Goal: Task Accomplishment & Management: Manage account settings

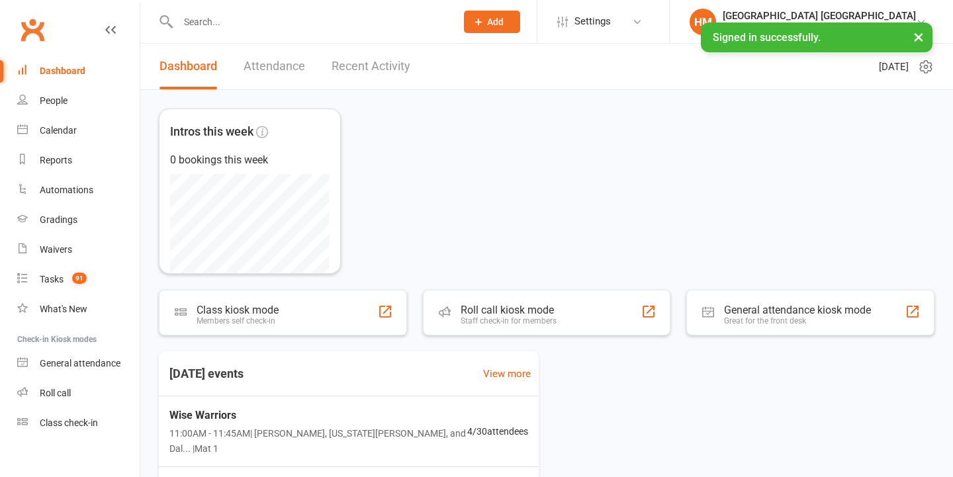
click at [250, 22] on input "text" at bounding box center [310, 22] width 273 height 19
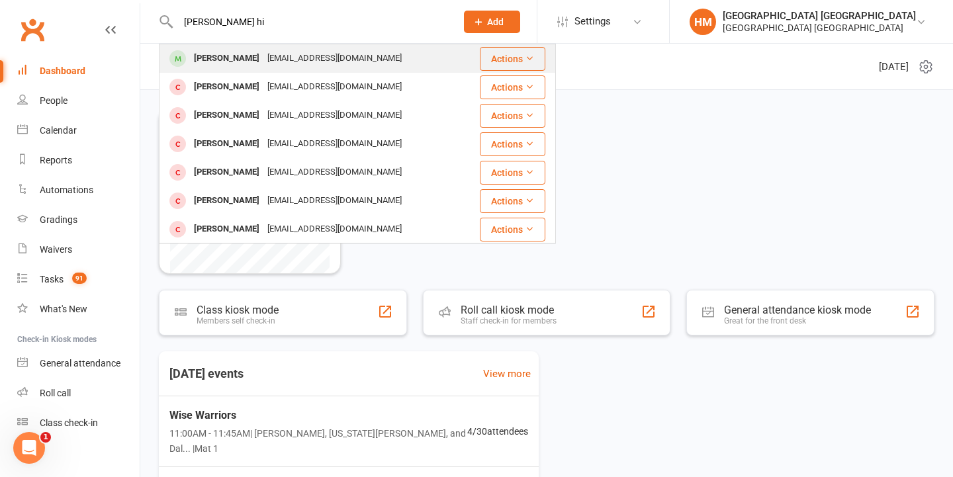
type input "Thomas hi"
click at [251, 65] on div "[PERSON_NAME]" at bounding box center [226, 58] width 73 height 19
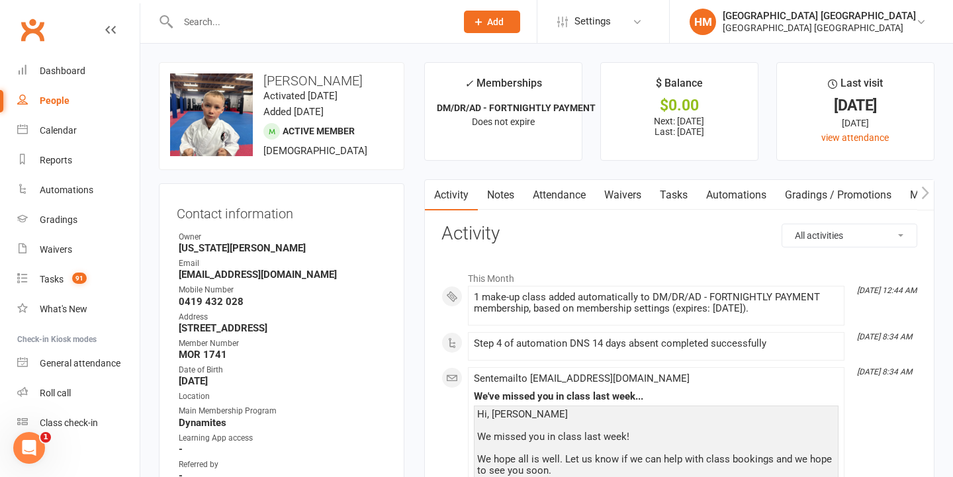
scroll to position [0, 1]
click at [629, 195] on link "Waivers" at bounding box center [622, 195] width 56 height 30
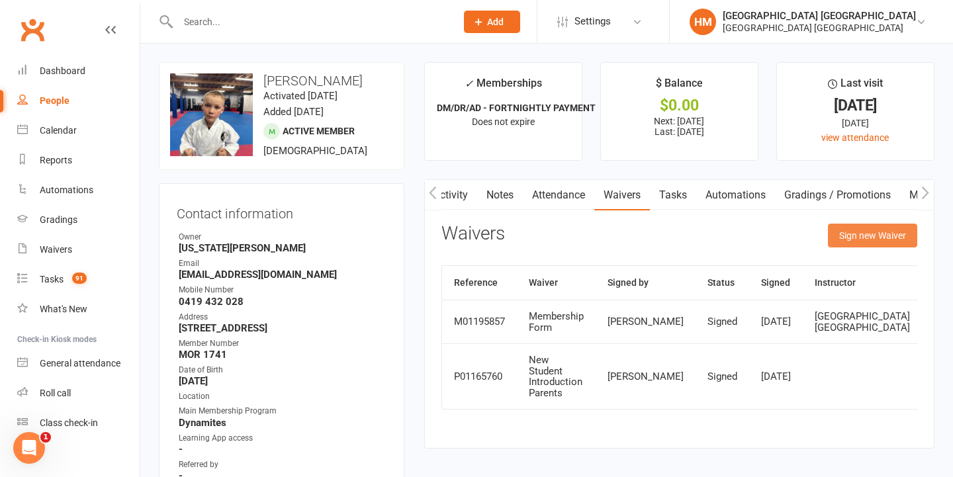
click at [863, 242] on button "Sign new Waiver" at bounding box center [872, 236] width 89 height 24
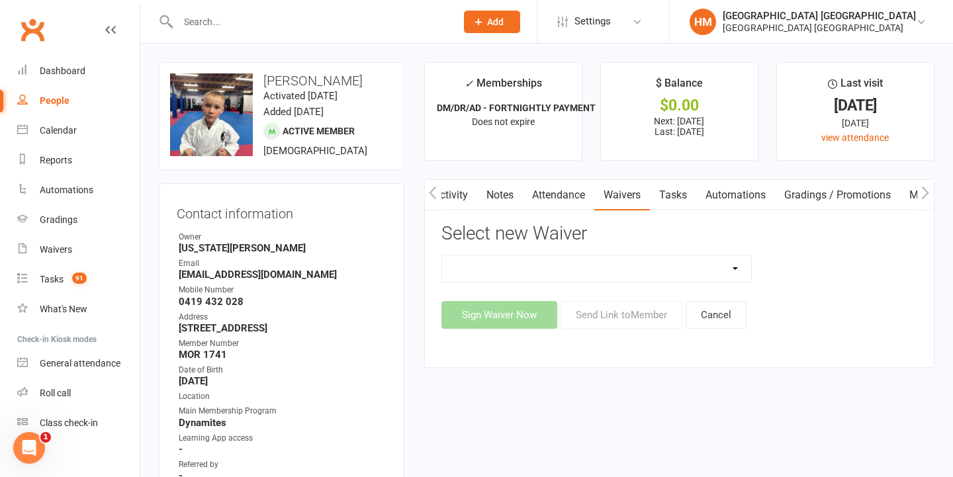
select select "7449"
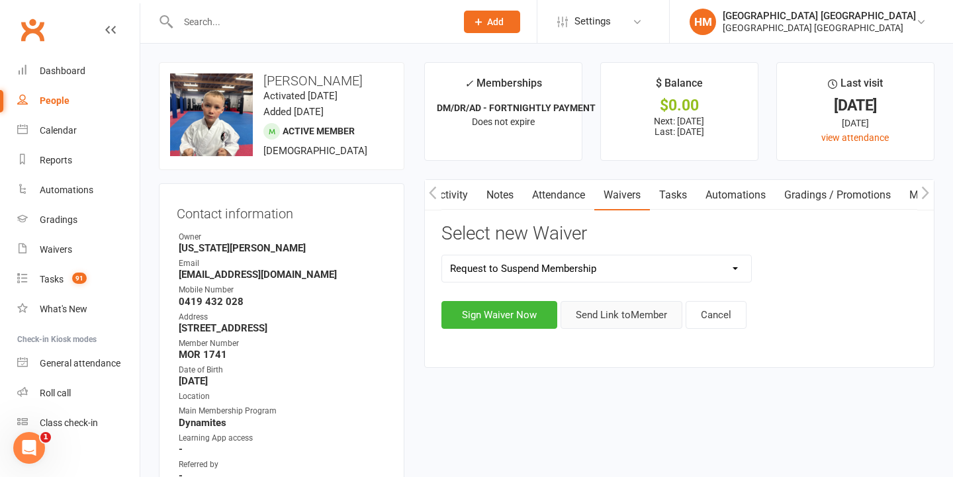
click at [619, 326] on button "Send Link to Member" at bounding box center [621, 315] width 122 height 28
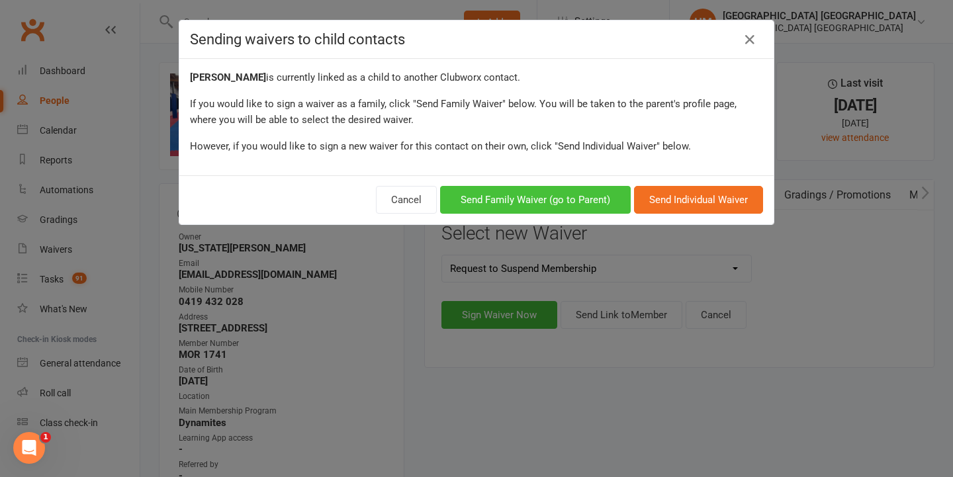
click at [561, 205] on button "Send Family Waiver (go to Parent)" at bounding box center [535, 200] width 191 height 28
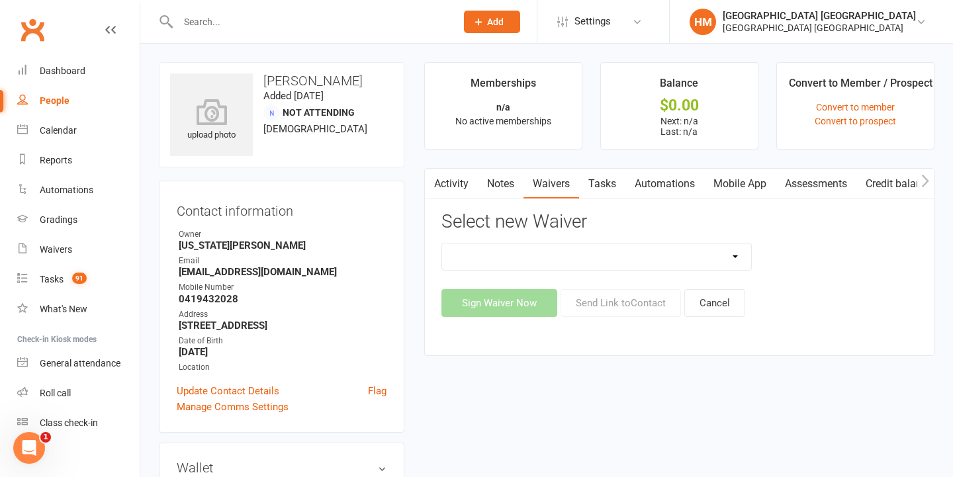
select select "7449"
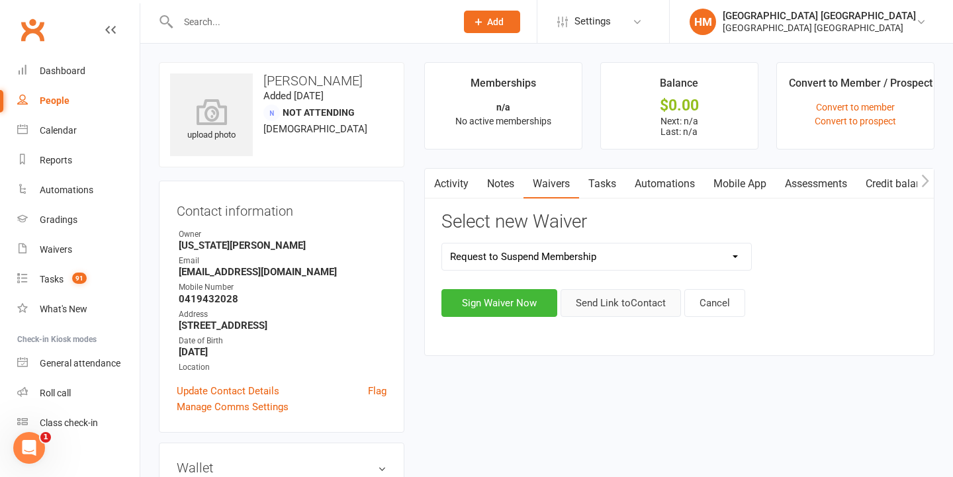
click at [626, 312] on button "Send Link to Contact" at bounding box center [620, 303] width 120 height 28
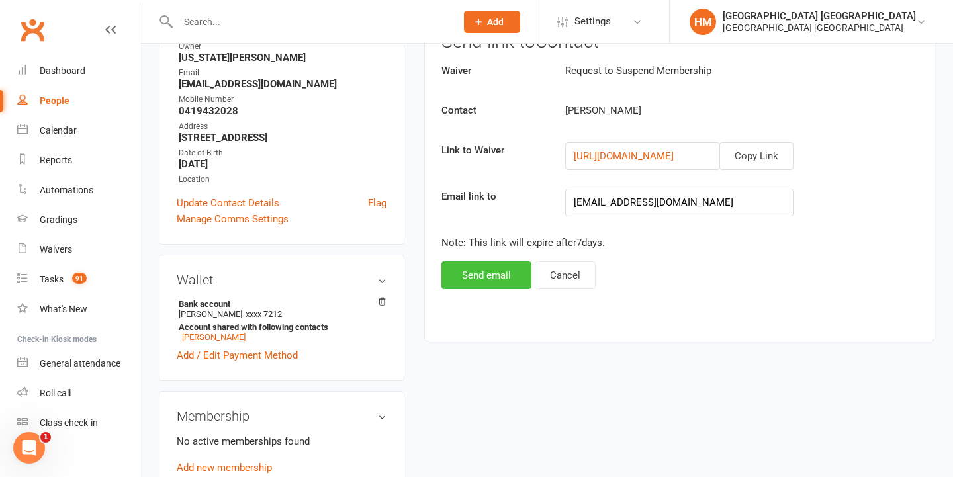
scroll to position [190, 0]
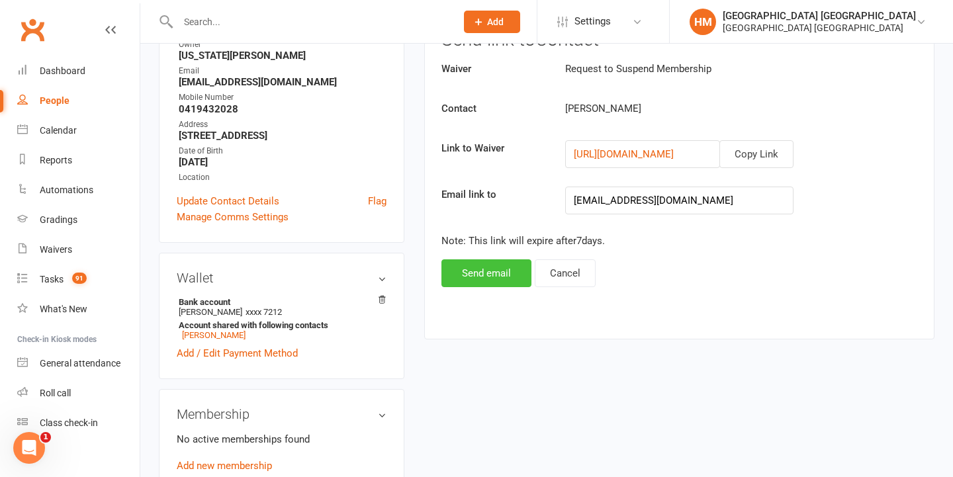
click at [486, 277] on button "Send email" at bounding box center [486, 273] width 90 height 28
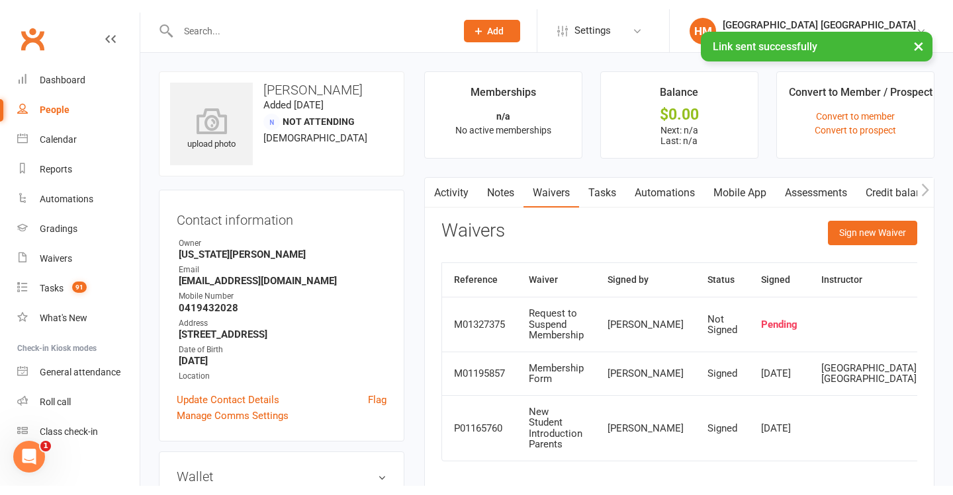
scroll to position [0, 0]
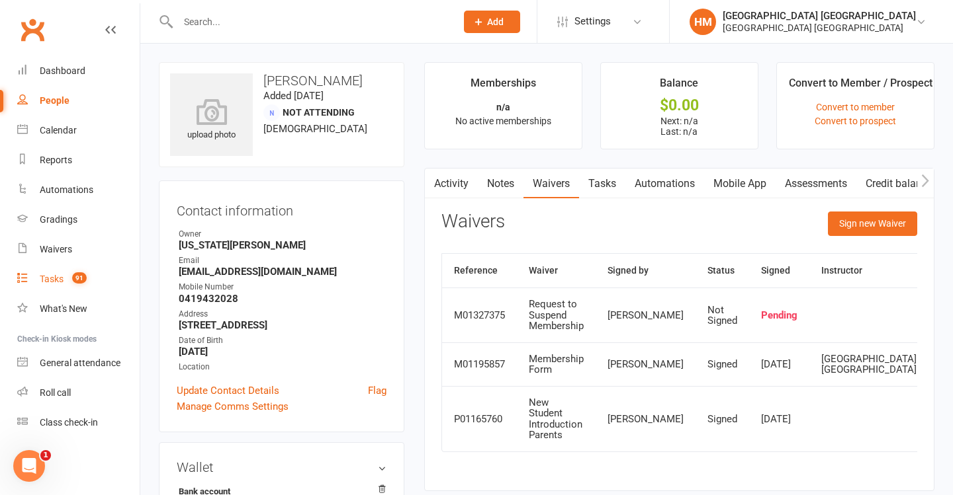
click at [91, 274] on link "Tasks 91" at bounding box center [78, 280] width 122 height 30
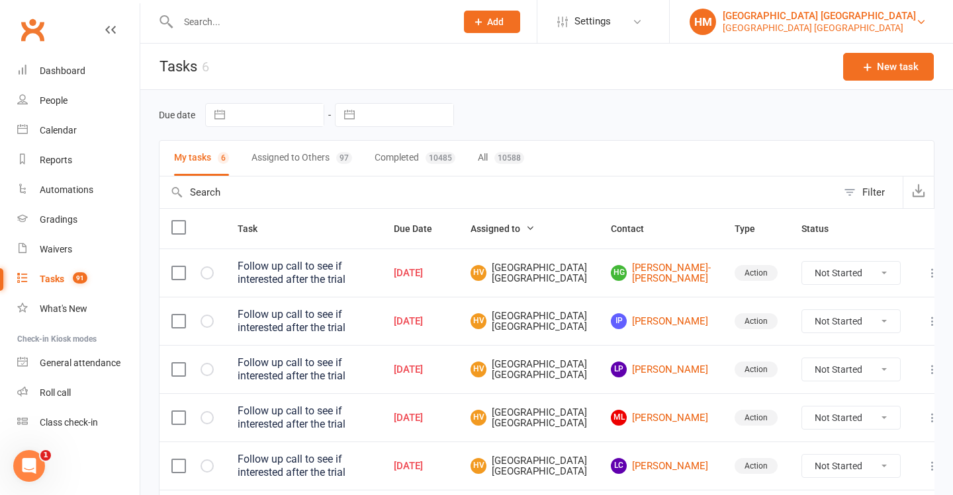
click at [788, 21] on div "[GEOGRAPHIC_DATA] [GEOGRAPHIC_DATA]" at bounding box center [818, 16] width 193 height 12
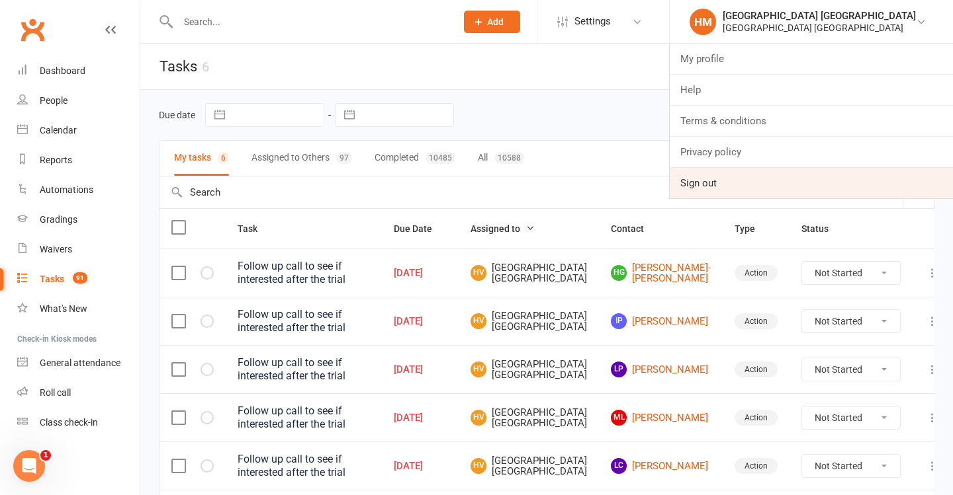
click at [758, 176] on link "Sign out" at bounding box center [810, 183] width 283 height 30
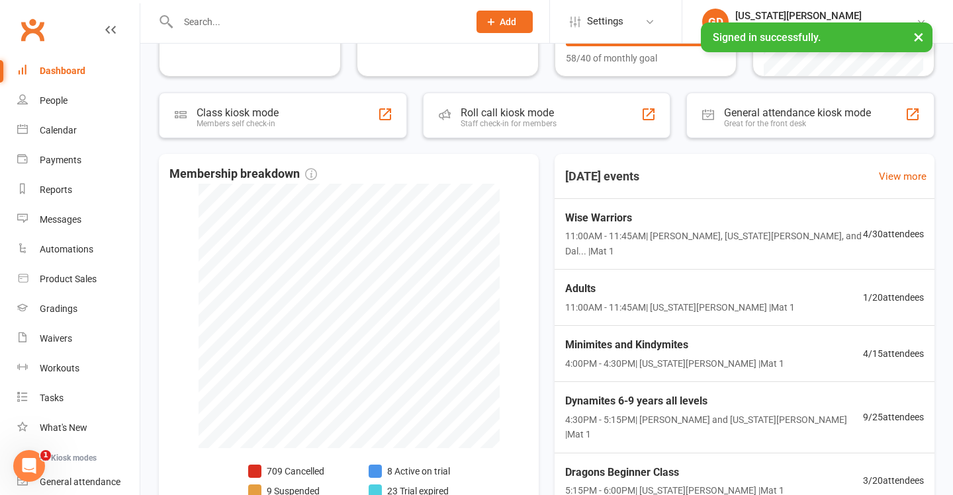
scroll to position [198, 0]
click at [61, 402] on div "Tasks" at bounding box center [52, 398] width 24 height 11
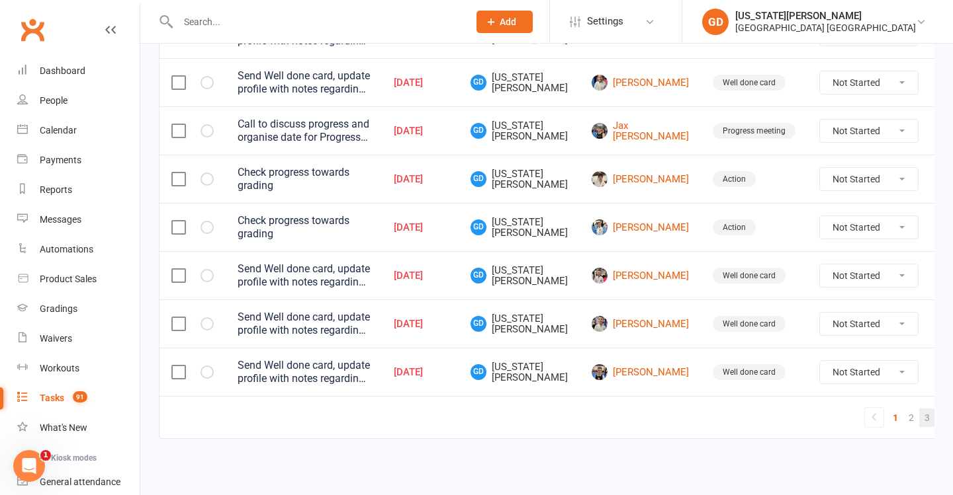
click at [919, 409] on link "3" at bounding box center [927, 418] width 16 height 19
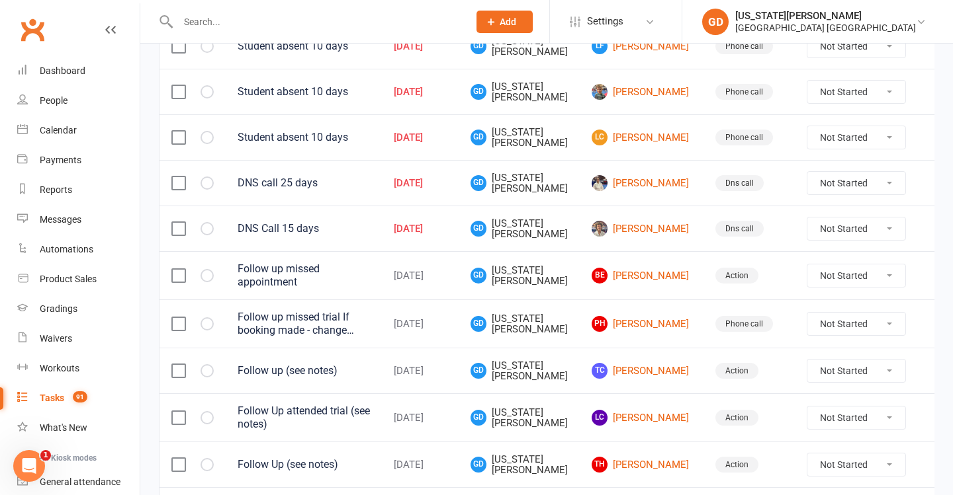
scroll to position [556, 0]
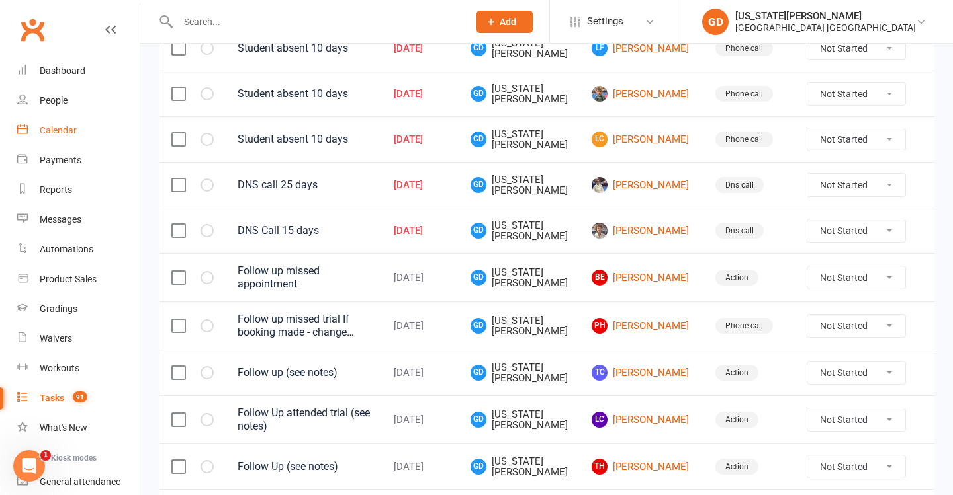
click at [95, 126] on link "Calendar" at bounding box center [78, 131] width 122 height 30
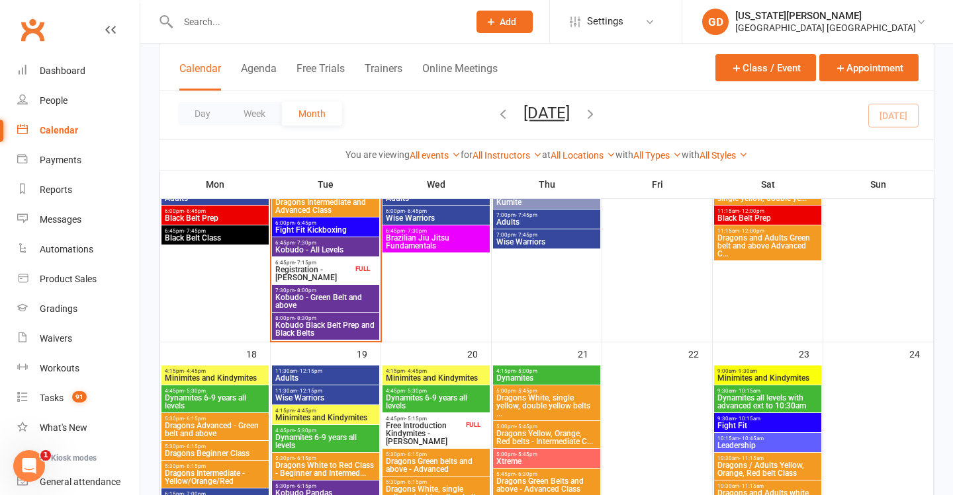
scroll to position [860, 0]
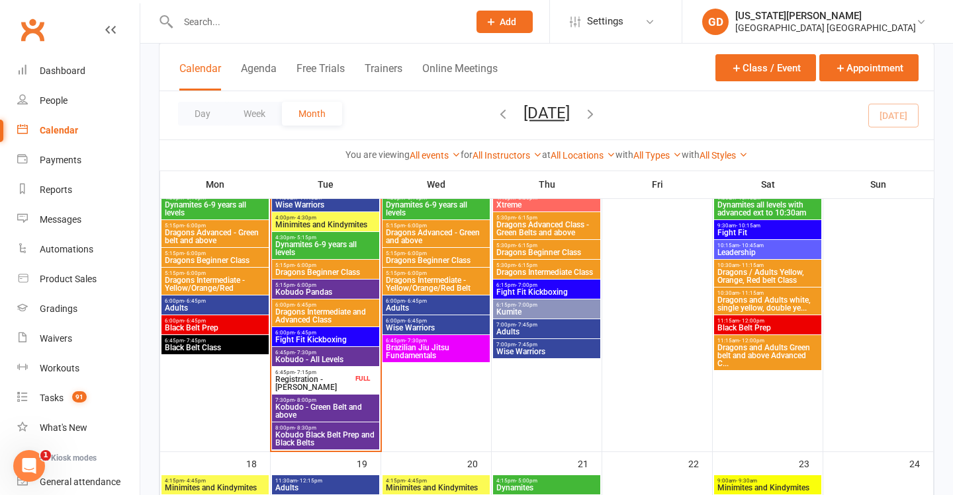
click at [195, 348] on span "Black Belt Class" at bounding box center [215, 348] width 102 height 8
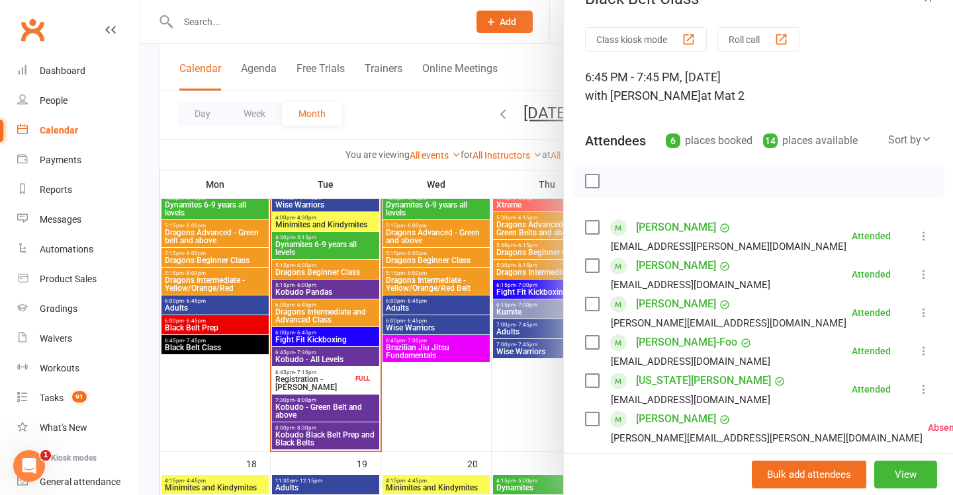
scroll to position [79, 0]
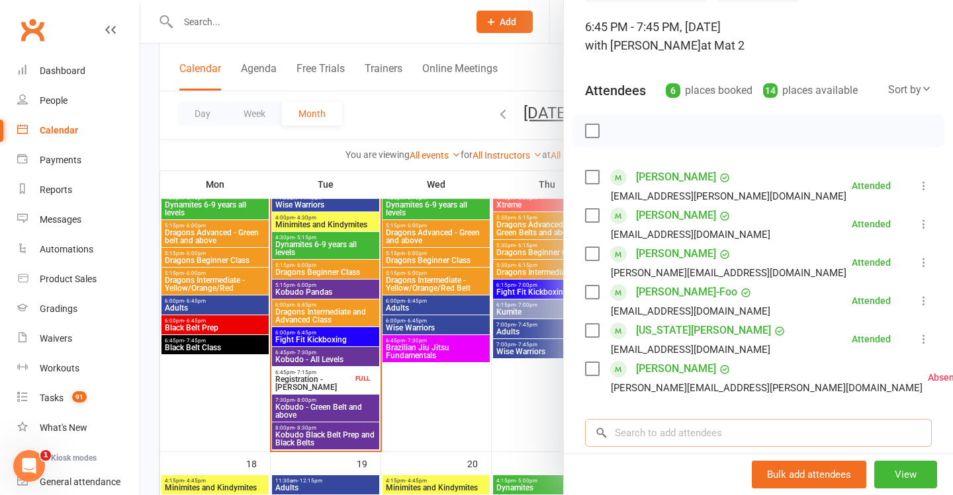
click at [720, 427] on input "search" at bounding box center [758, 433] width 347 height 28
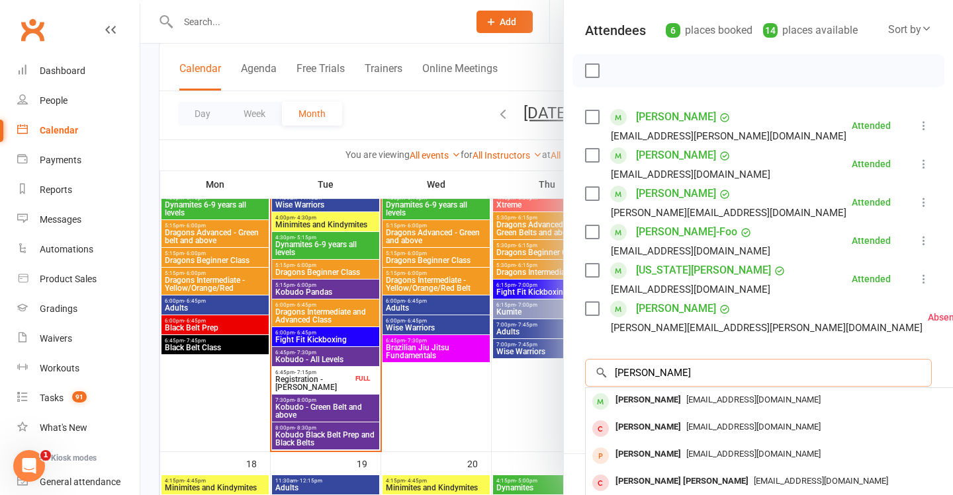
scroll to position [141, 0]
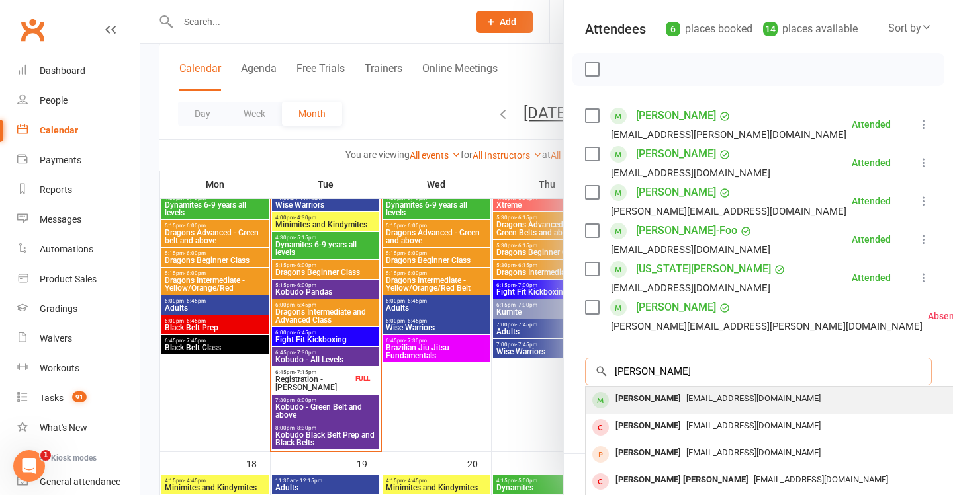
type input "[PERSON_NAME]"
click at [732, 401] on span "[EMAIL_ADDRESS][DOMAIN_NAME]" at bounding box center [753, 399] width 134 height 10
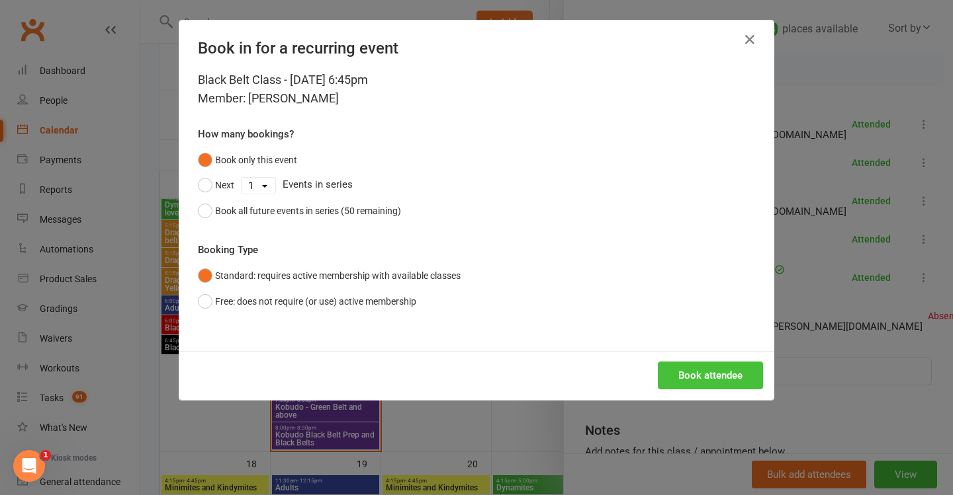
click at [723, 365] on button "Book attendee" at bounding box center [710, 376] width 105 height 28
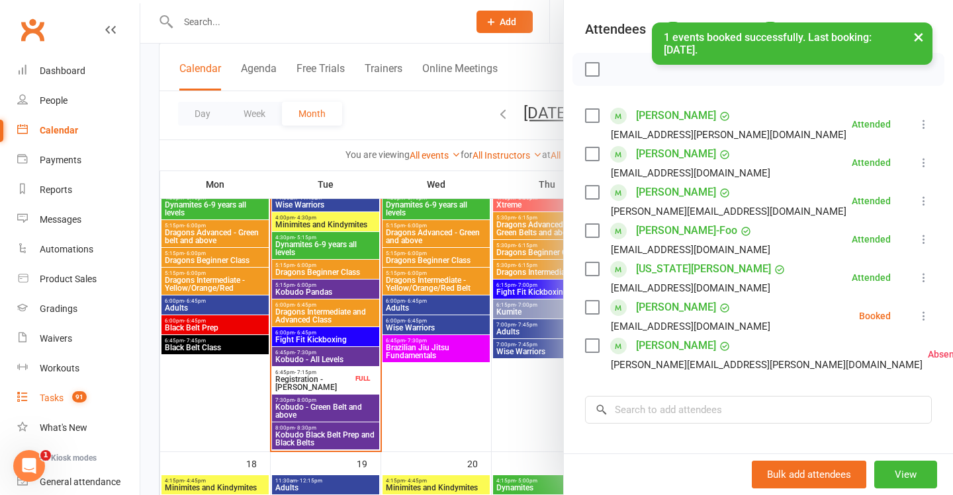
click at [89, 400] on link "Tasks 91" at bounding box center [78, 399] width 122 height 30
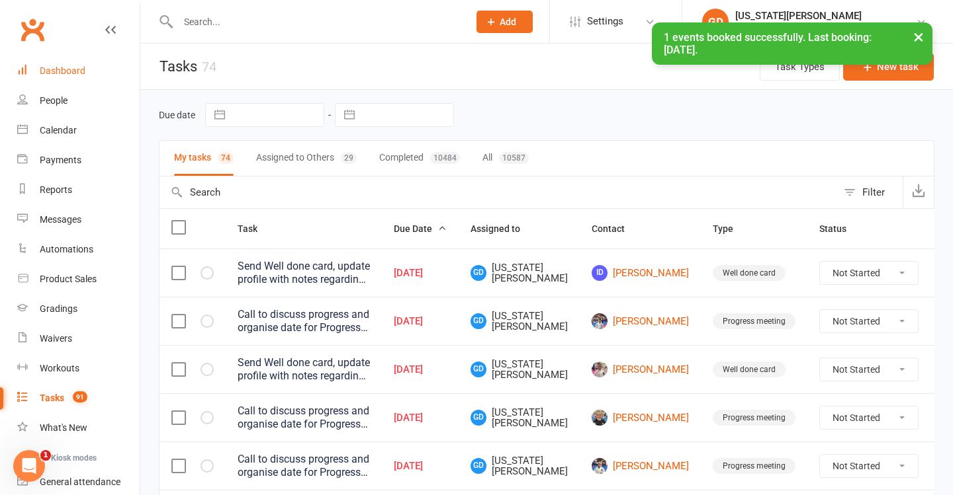
drag, startPoint x: 83, startPoint y: 66, endPoint x: 82, endPoint y: 75, distance: 8.7
click at [83, 22] on div "× 1 events booked successfully. Last booking: [DATE]." at bounding box center [467, 22] width 935 height 0
click at [75, 128] on div "Calendar" at bounding box center [58, 130] width 37 height 11
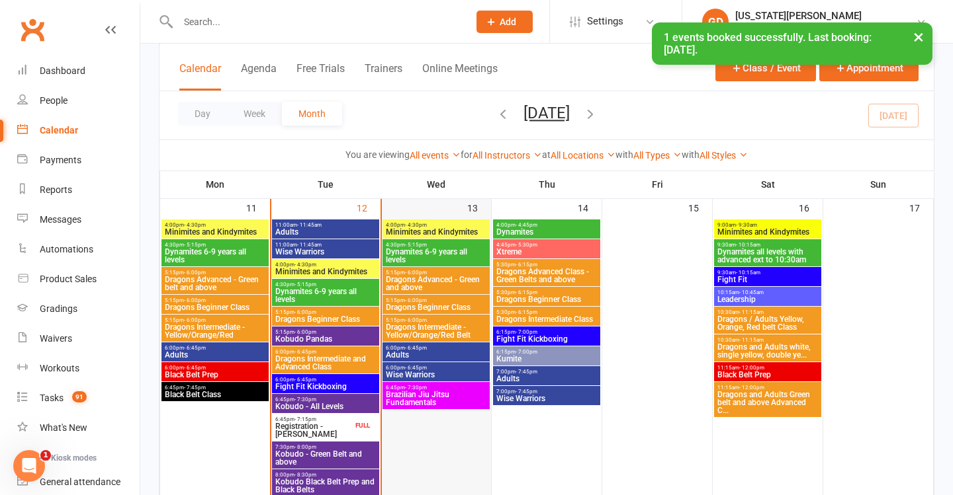
scroll to position [821, 0]
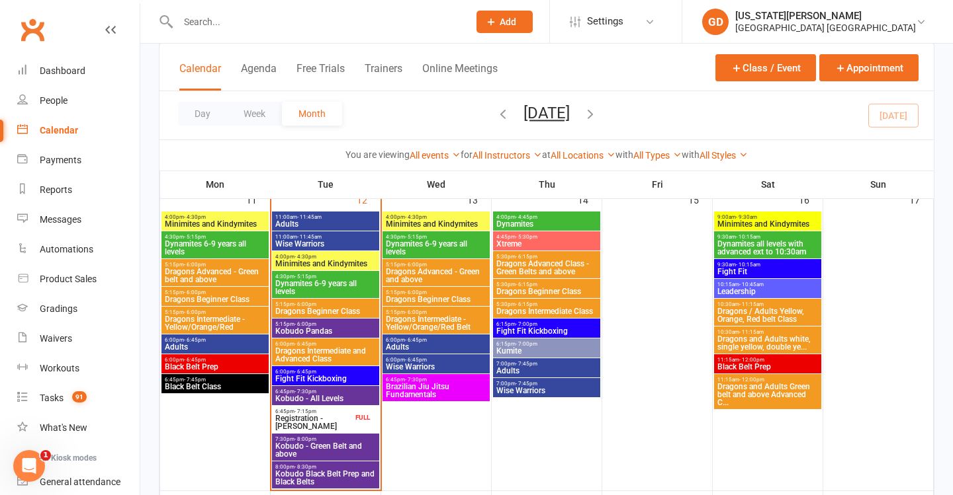
click at [199, 378] on span "- 7:45pm" at bounding box center [195, 380] width 22 height 6
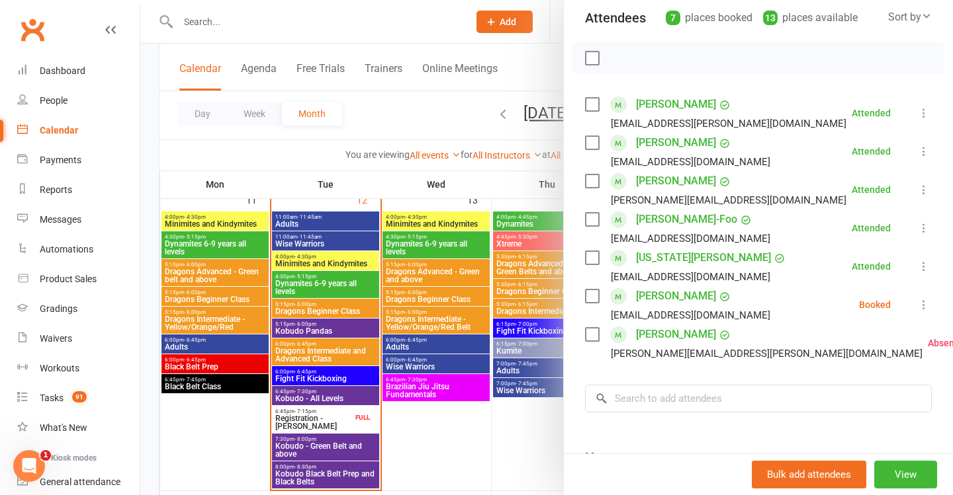
scroll to position [175, 0]
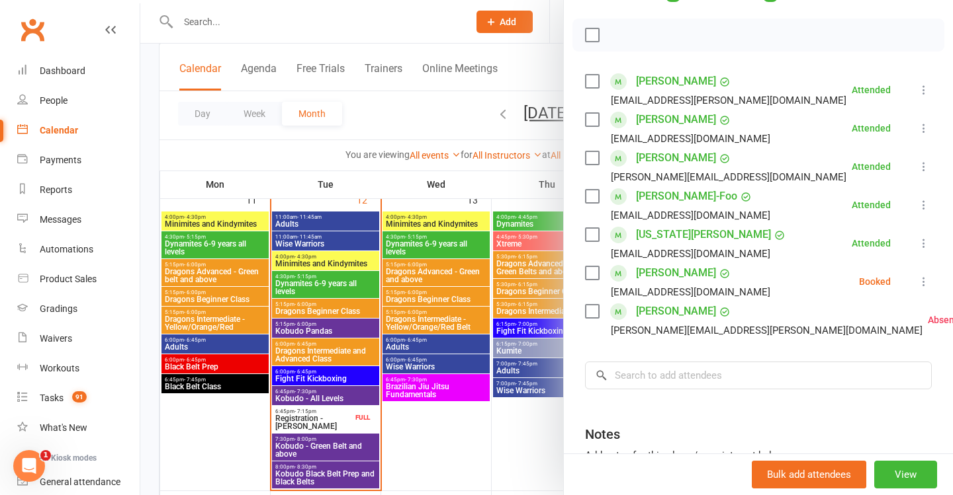
click at [929, 280] on icon at bounding box center [923, 281] width 13 height 13
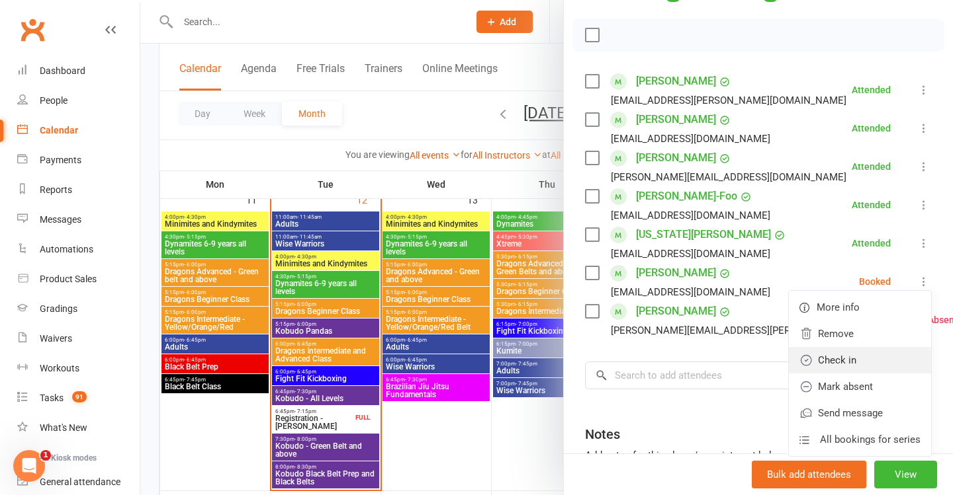
click at [853, 362] on link "Check in" at bounding box center [859, 360] width 142 height 26
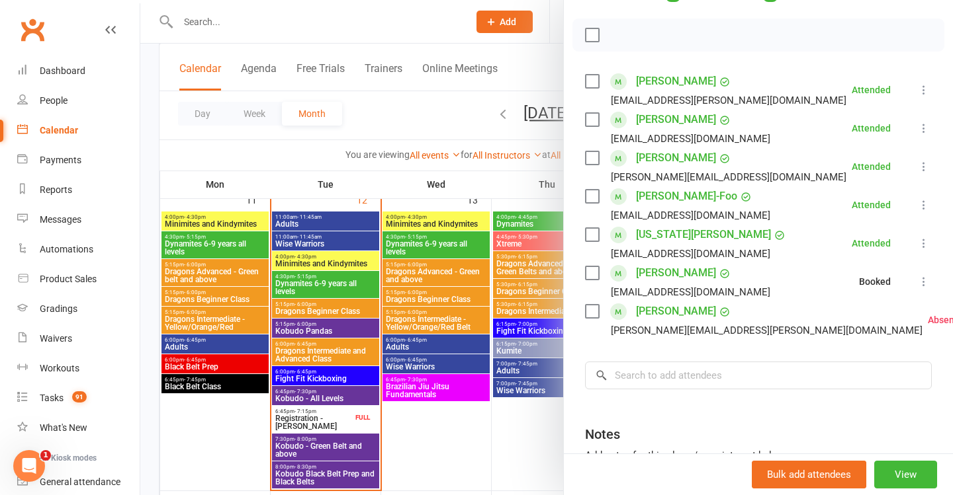
click at [357, 325] on div at bounding box center [546, 247] width 812 height 495
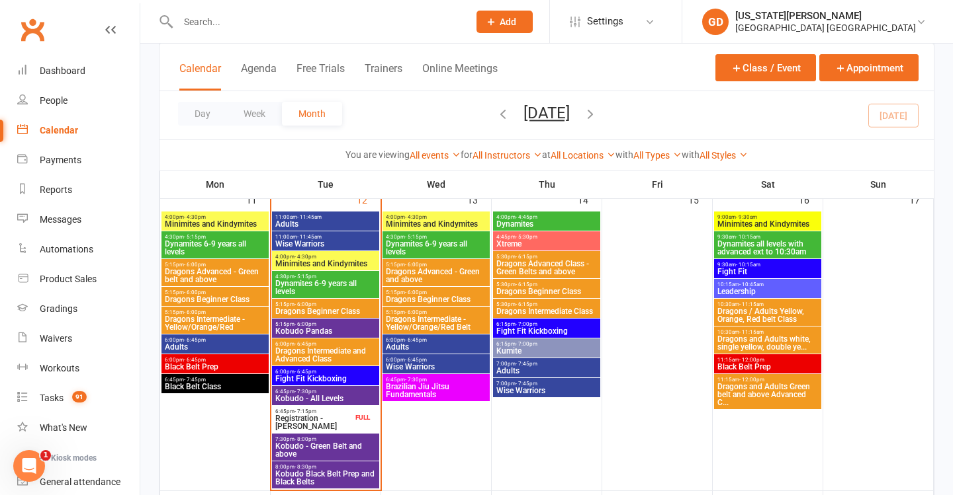
drag, startPoint x: 54, startPoint y: 400, endPoint x: 682, endPoint y: 372, distance: 628.4
click at [55, 400] on div "Tasks" at bounding box center [52, 398] width 24 height 11
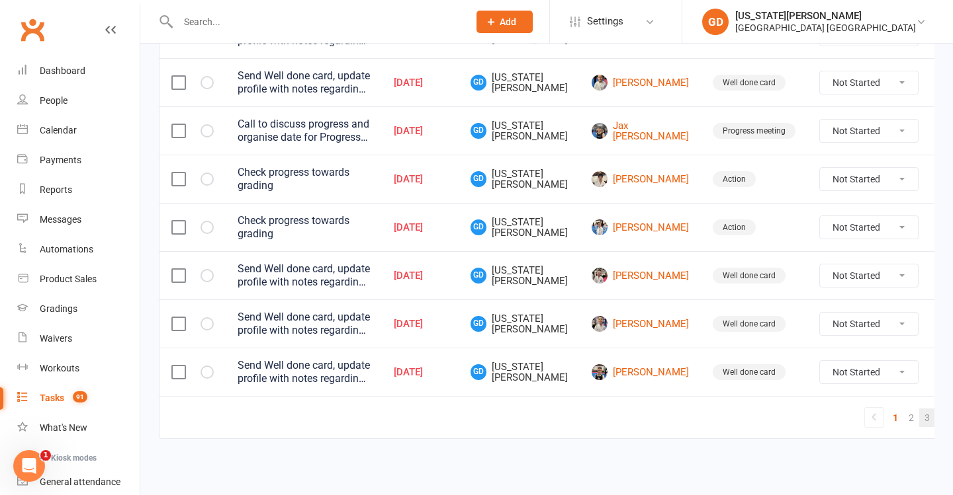
click at [919, 409] on link "3" at bounding box center [927, 418] width 16 height 19
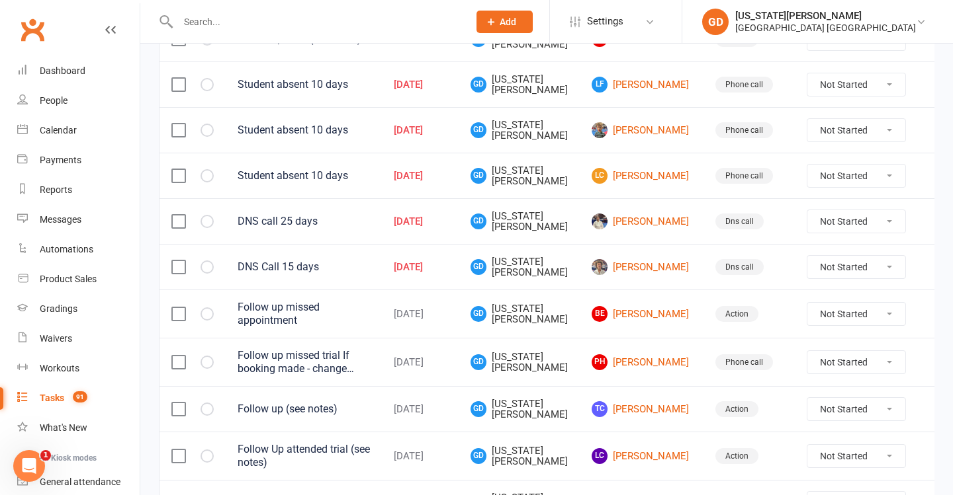
scroll to position [486, 0]
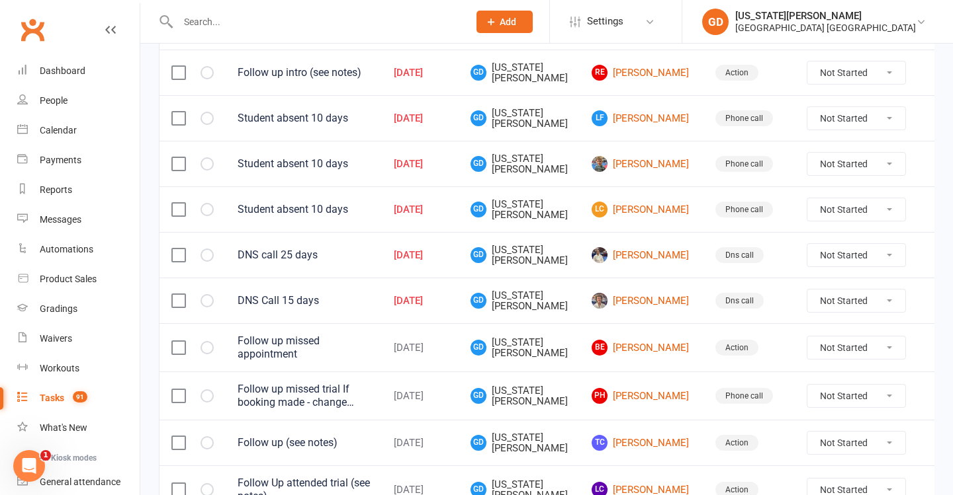
click at [931, 301] on icon at bounding box center [937, 300] width 13 height 13
click at [853, 375] on link "Delete" at bounding box center [855, 374] width 131 height 26
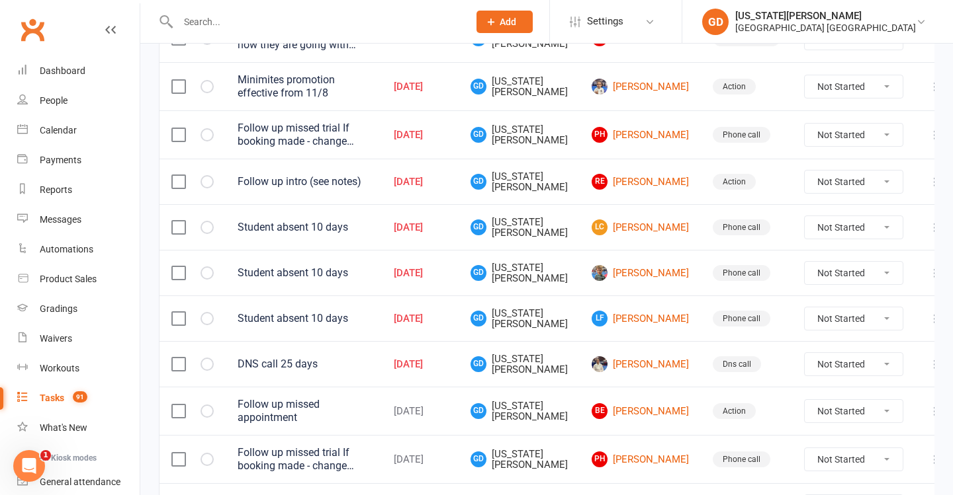
scroll to position [366, 0]
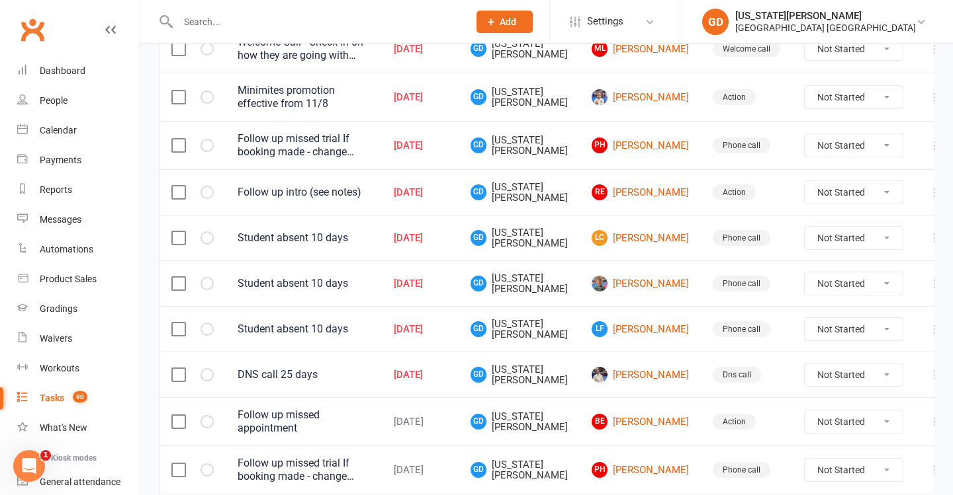
click at [173, 278] on label at bounding box center [177, 283] width 13 height 13
click at [173, 277] on input "checkbox" at bounding box center [177, 277] width 13 height 0
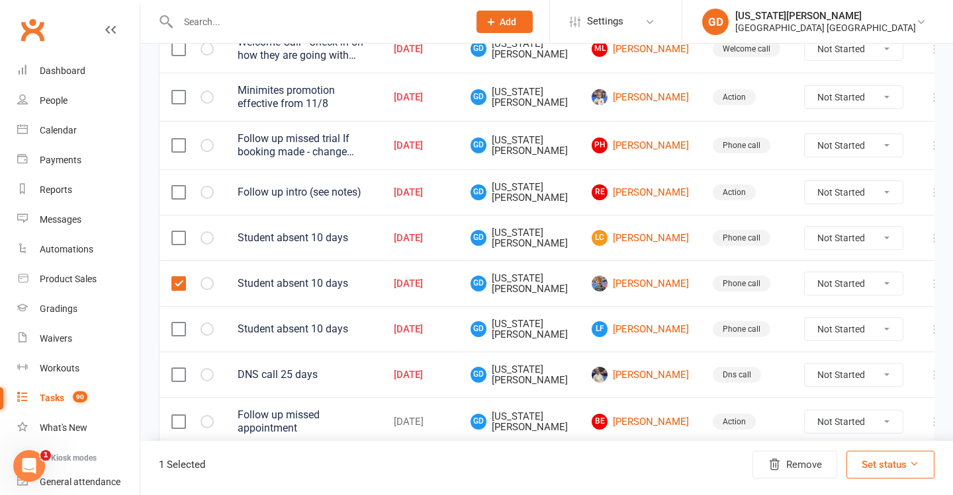
click at [173, 325] on label at bounding box center [177, 329] width 13 height 13
click at [173, 323] on input "checkbox" at bounding box center [177, 323] width 13 height 0
click at [175, 239] on label at bounding box center [177, 238] width 13 height 13
click at [175, 232] on input "checkbox" at bounding box center [177, 232] width 13 height 0
click at [772, 462] on icon "button" at bounding box center [773, 464] width 13 height 13
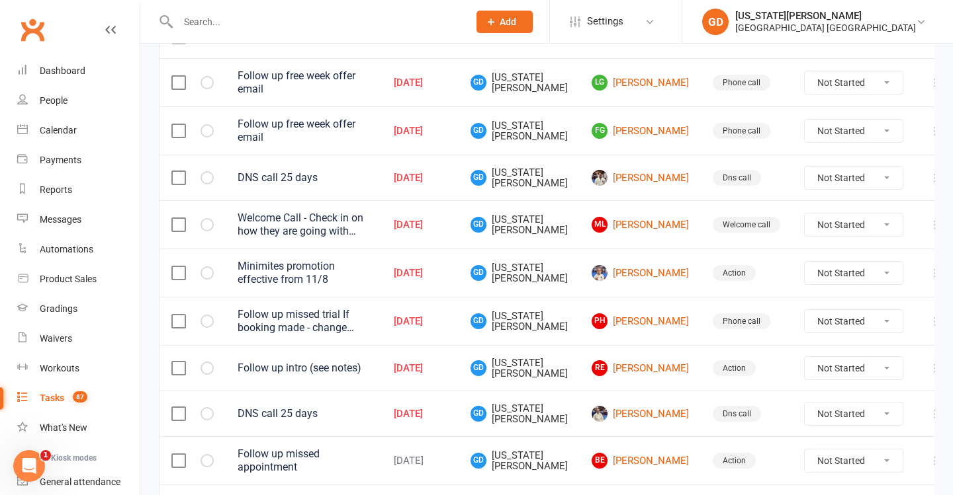
scroll to position [153, 0]
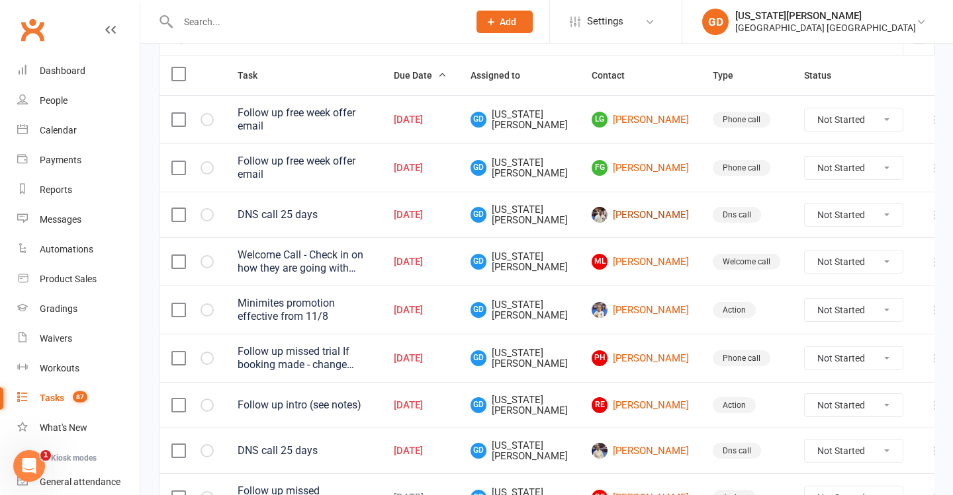
click at [627, 217] on link "[PERSON_NAME]" at bounding box center [639, 215] width 97 height 16
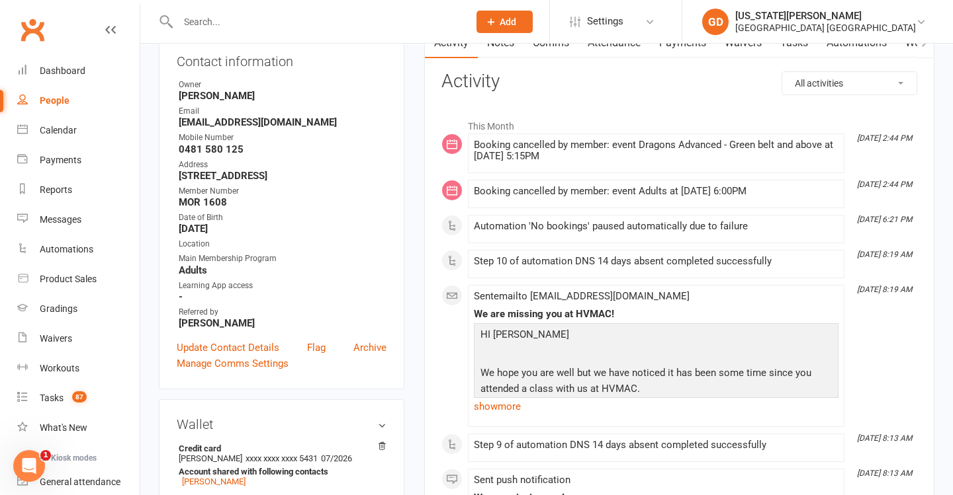
scroll to position [150, 0]
